Goal: Transaction & Acquisition: Purchase product/service

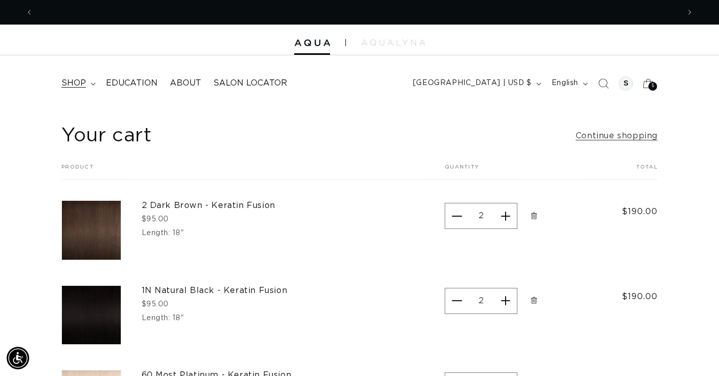
scroll to position [0, 1293]
click at [70, 80] on span "shop" at bounding box center [73, 83] width 25 height 11
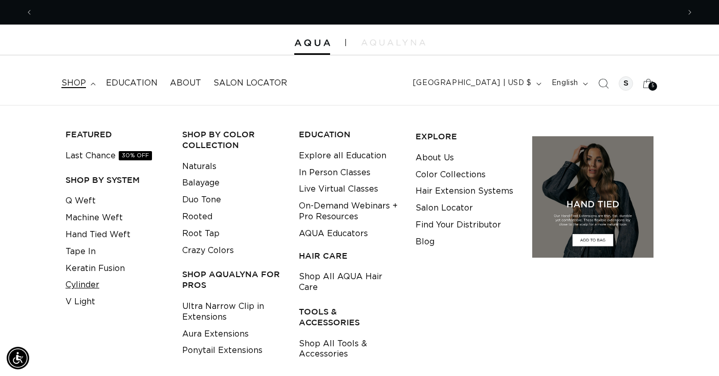
scroll to position [0, 0]
click at [83, 268] on link "Keratin Fusion" at bounding box center [95, 268] width 59 height 17
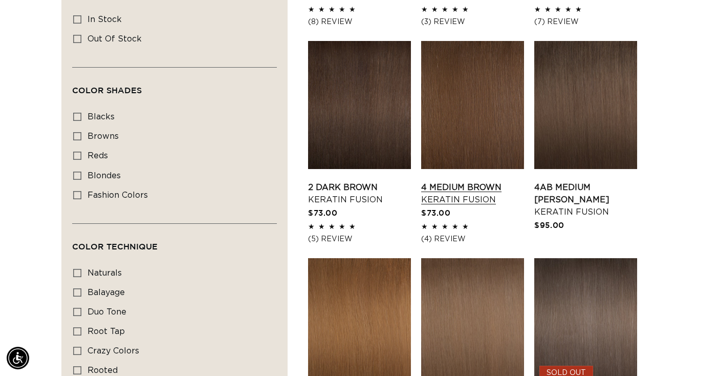
click at [480, 181] on link "4 Medium Brown Keratin Fusion" at bounding box center [472, 193] width 103 height 25
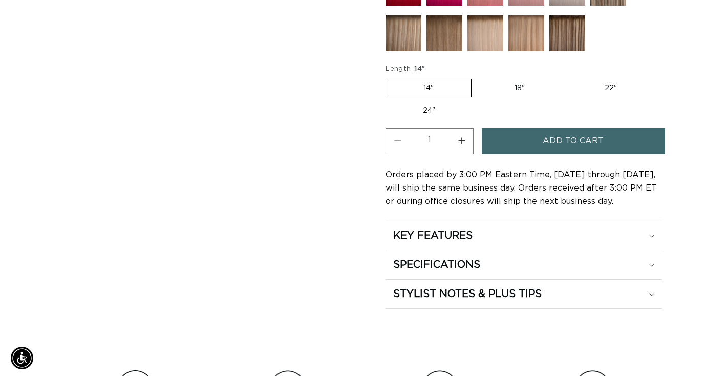
scroll to position [635, 0]
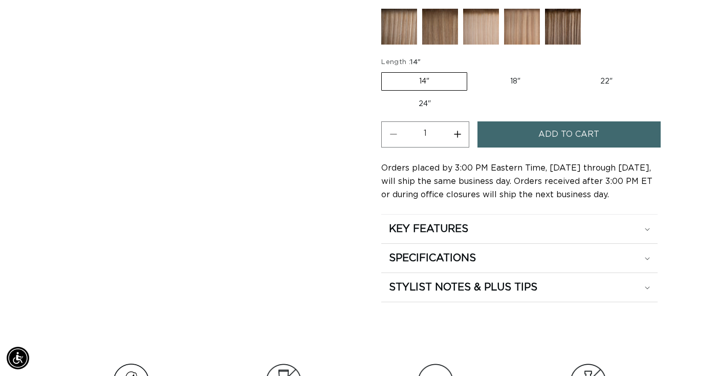
click at [532, 134] on button "Add to cart" at bounding box center [569, 134] width 183 height 26
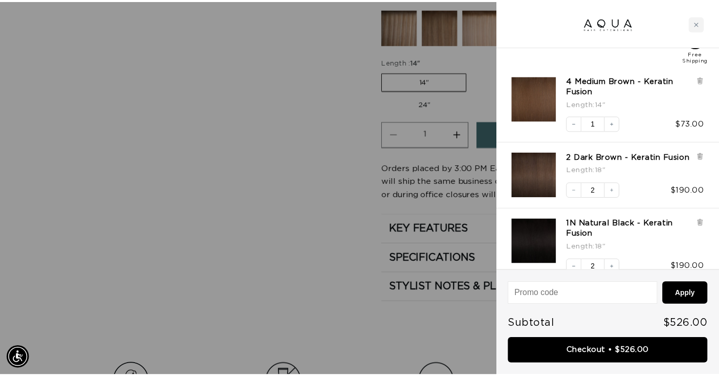
scroll to position [0, 0]
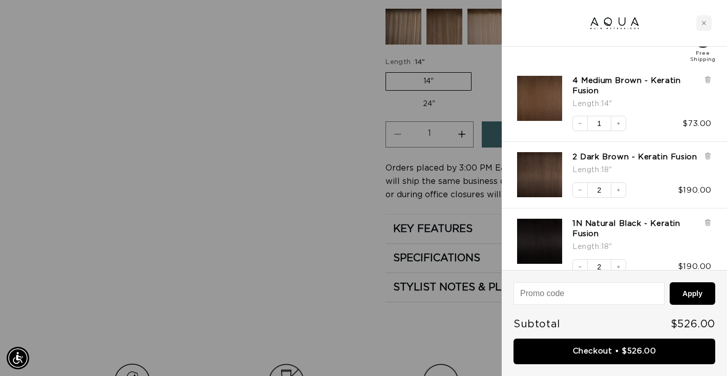
click at [322, 139] on div at bounding box center [363, 188] width 727 height 376
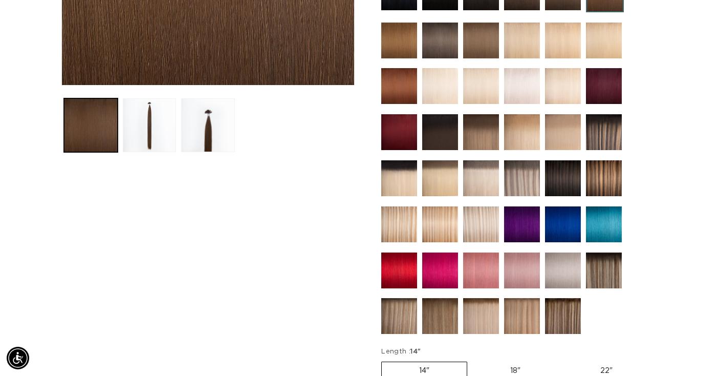
scroll to position [0, 1293]
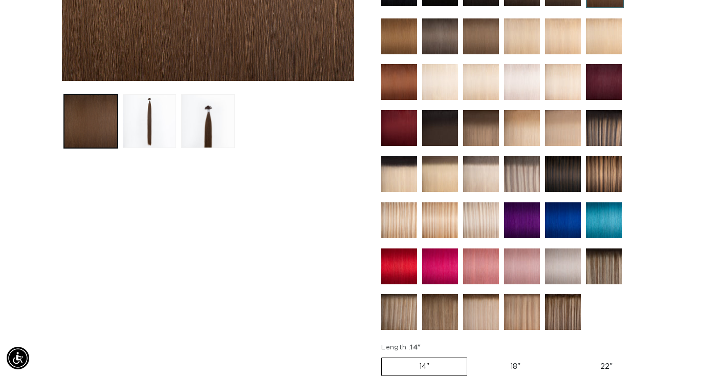
click at [486, 230] on img at bounding box center [481, 220] width 36 height 36
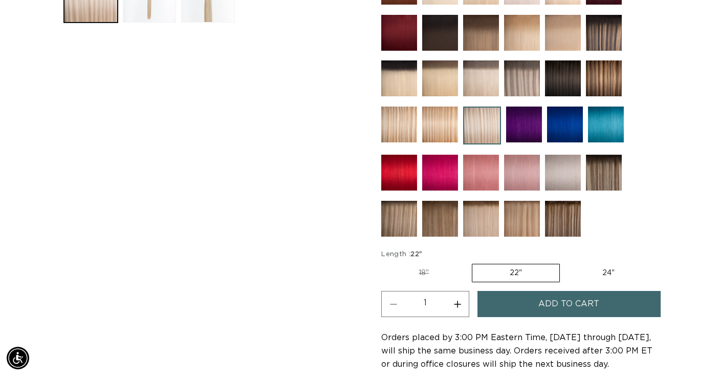
scroll to position [0, 647]
click at [440, 120] on img at bounding box center [440, 125] width 36 height 36
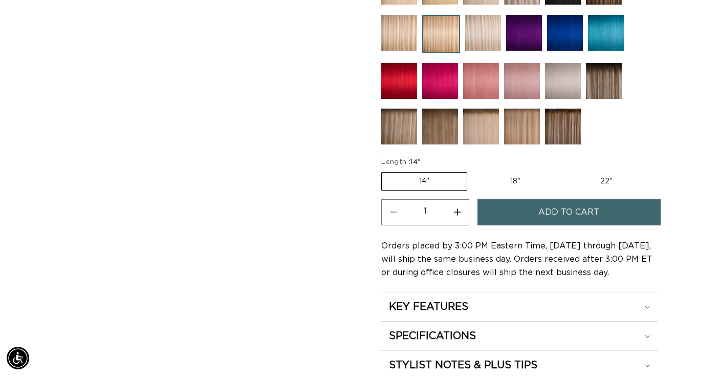
scroll to position [0, 647]
click at [484, 130] on img at bounding box center [481, 127] width 36 height 36
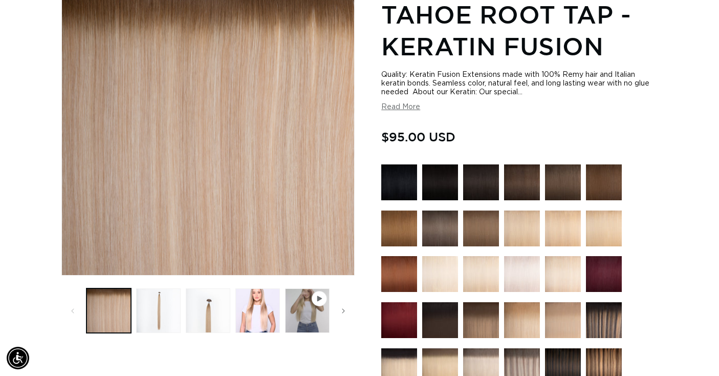
scroll to position [154, 0]
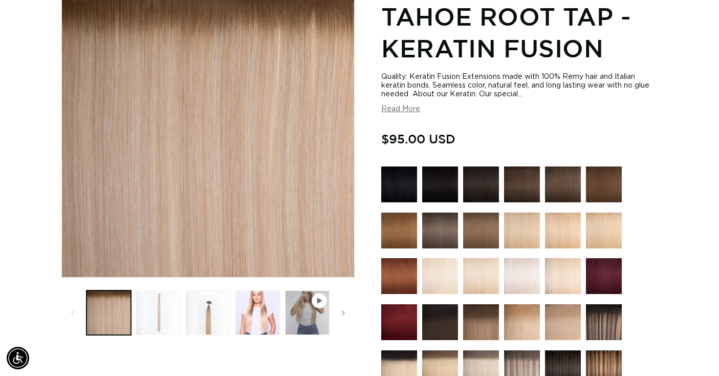
click at [151, 316] on button "Load image 2 in gallery view" at bounding box center [158, 312] width 45 height 45
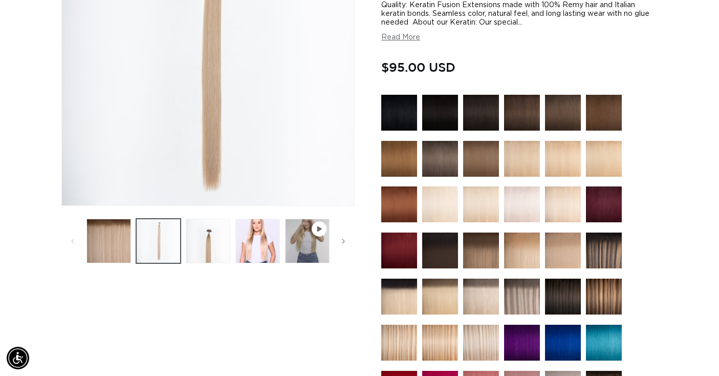
scroll to position [226, 0]
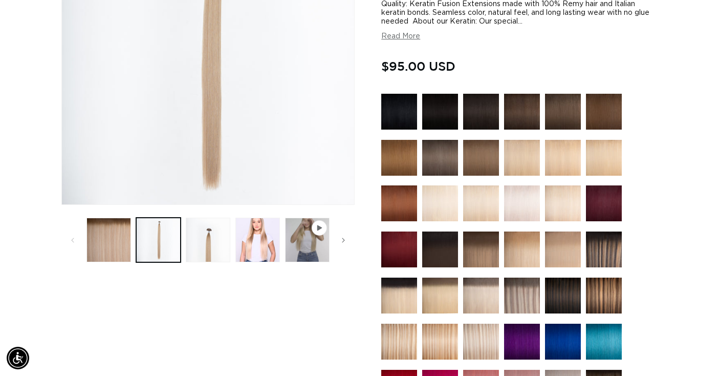
click at [551, 204] on img at bounding box center [563, 203] width 36 height 36
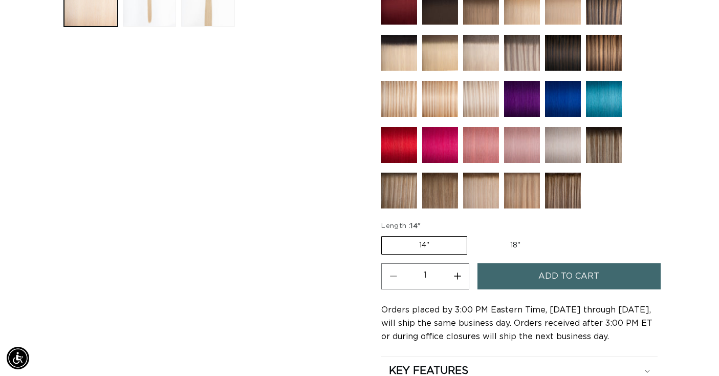
scroll to position [0, 647]
click at [510, 245] on label "18" Variant sold out or unavailable" at bounding box center [515, 245] width 85 height 17
click at [473, 235] on input "18" Variant sold out or unavailable" at bounding box center [473, 234] width 1 height 1
radio input "true"
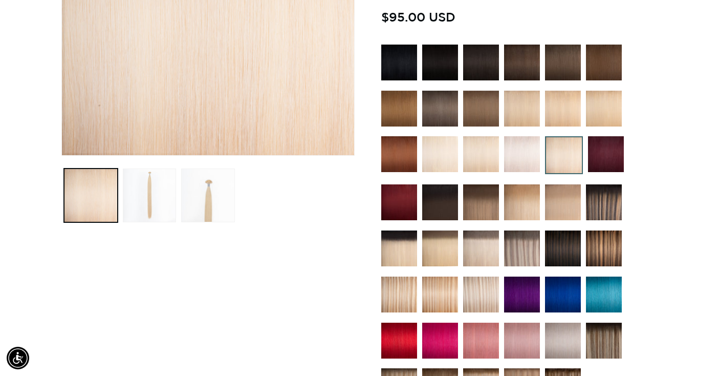
scroll to position [278, 0]
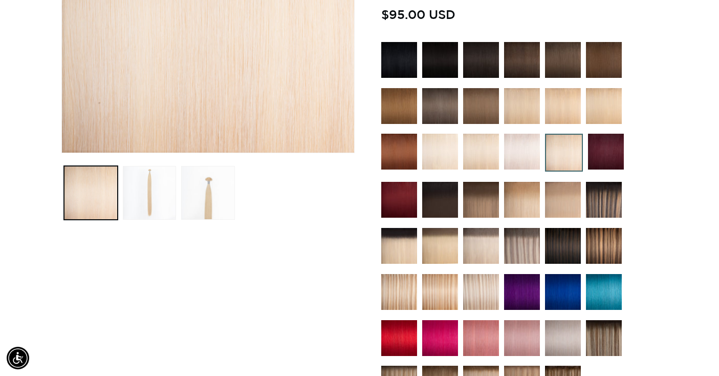
click at [481, 238] on img at bounding box center [481, 246] width 36 height 36
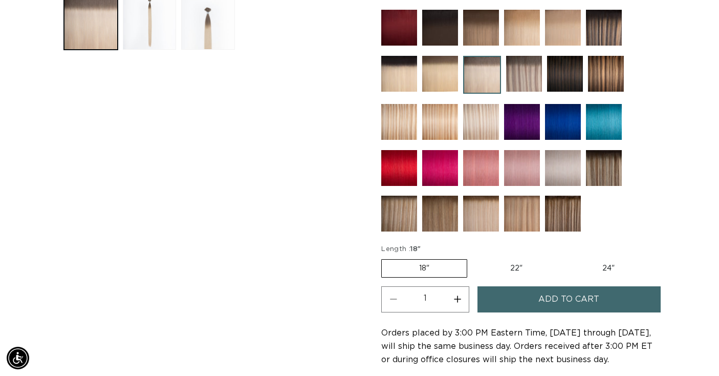
scroll to position [450, 0]
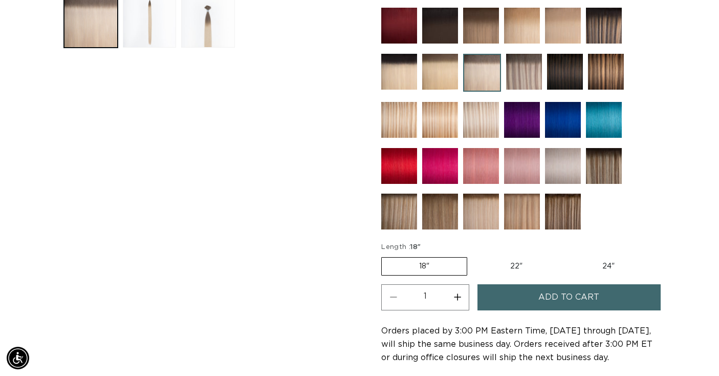
click at [550, 304] on span "Add to cart" at bounding box center [569, 297] width 61 height 26
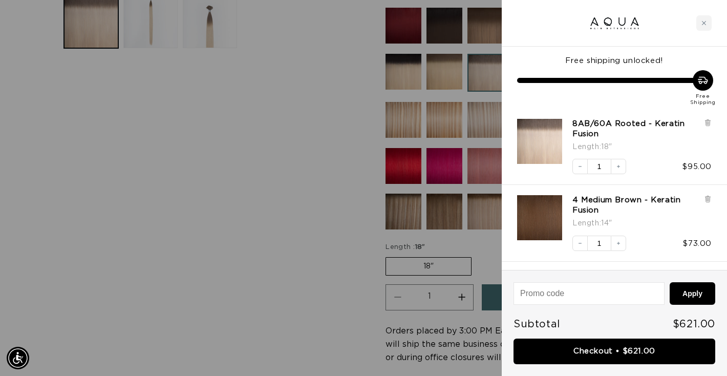
scroll to position [0, 1309]
